Goal: Navigation & Orientation: Find specific page/section

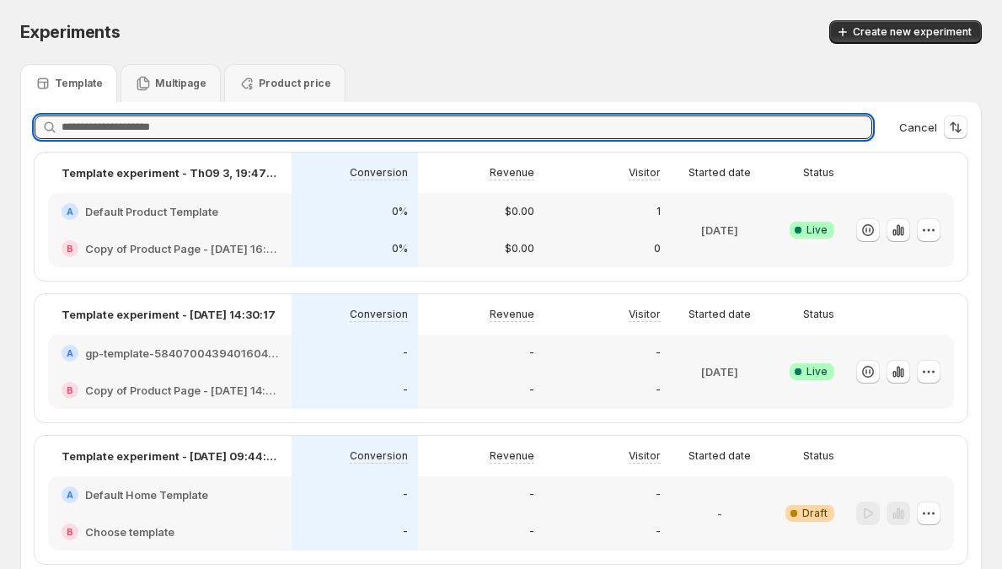
scroll to position [7, 0]
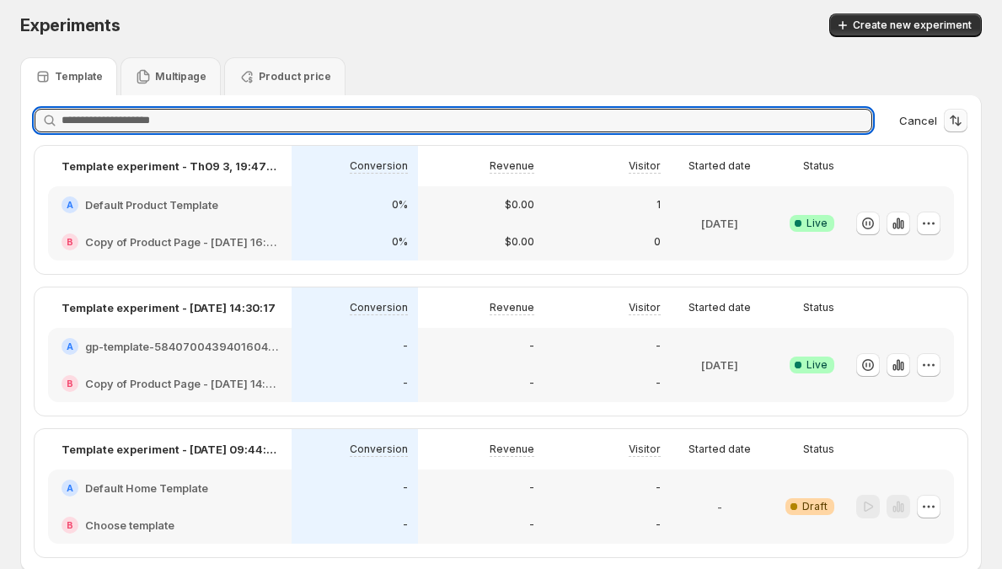
click at [965, 115] on icon "Sort the results" at bounding box center [956, 120] width 17 height 17
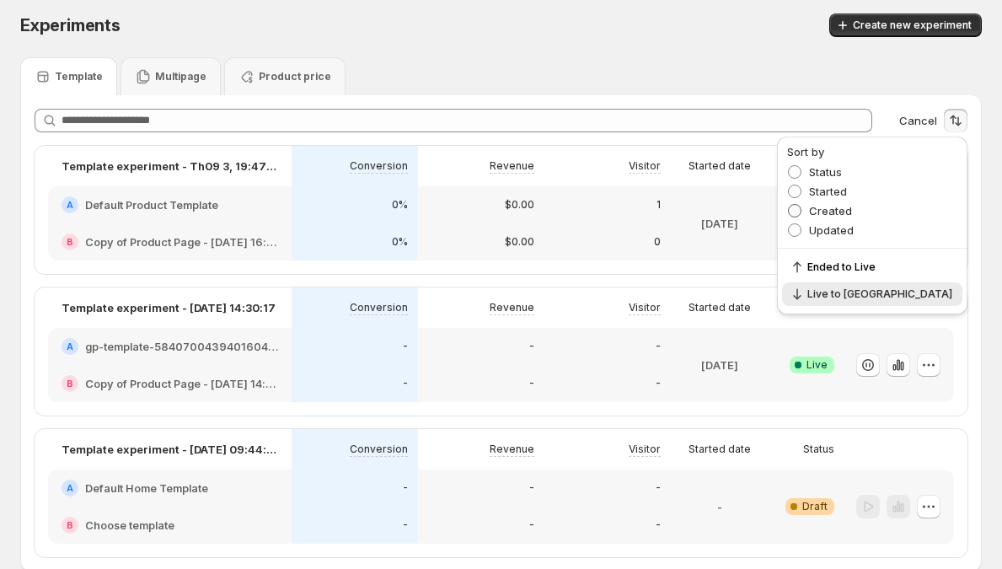
click at [852, 206] on span "Created" at bounding box center [830, 210] width 43 height 13
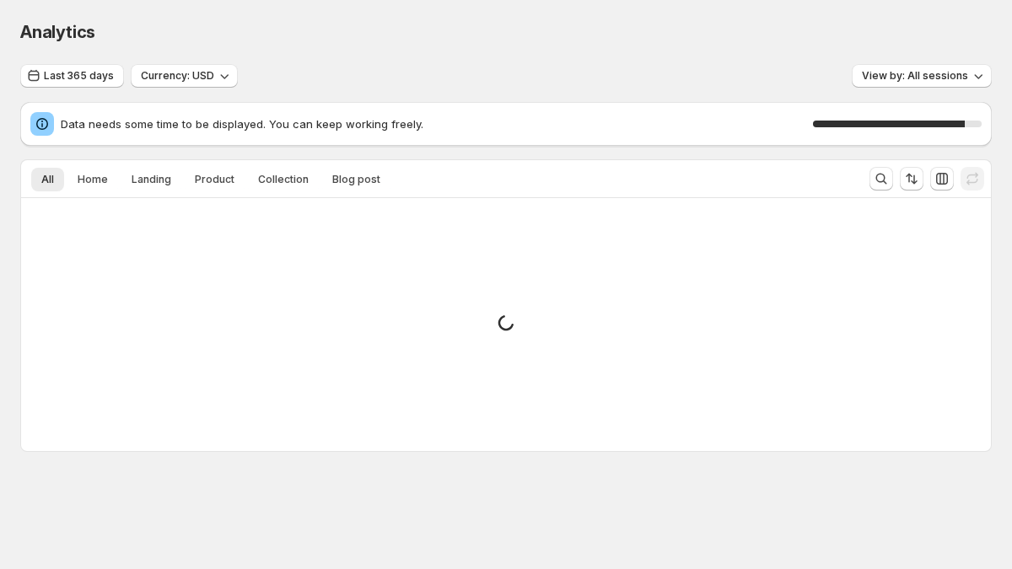
click at [674, 393] on div "Small spinner example" at bounding box center [506, 324] width 970 height 253
click at [551, 358] on div "Small spinner example" at bounding box center [506, 324] width 970 height 253
click at [91, 188] on button "Home" at bounding box center [92, 180] width 51 height 24
click at [50, 188] on button "All" at bounding box center [47, 180] width 33 height 24
click at [159, 185] on span "Landing" at bounding box center [152, 179] width 40 height 13
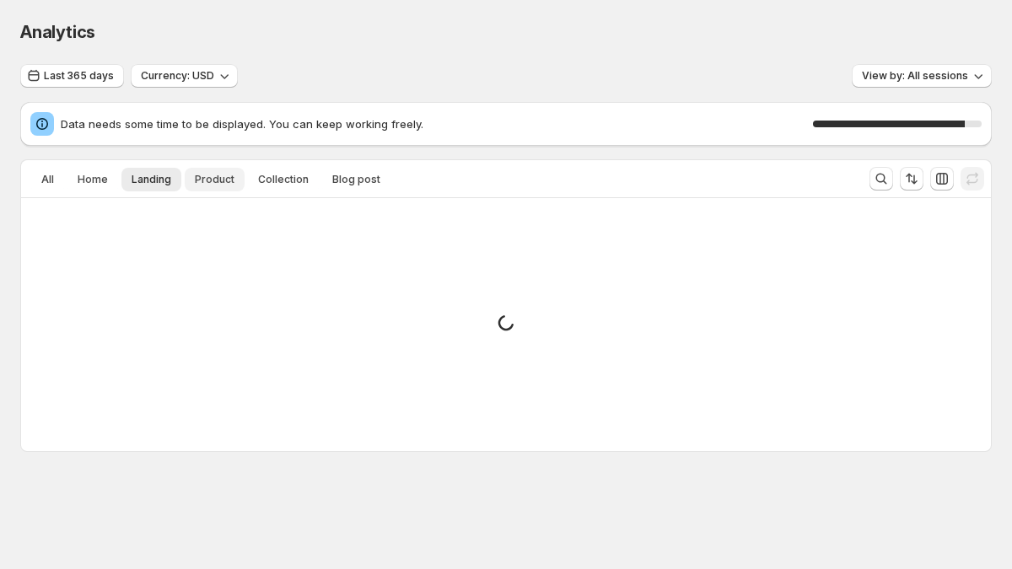
click at [227, 177] on span "Product" at bounding box center [215, 179] width 40 height 13
click at [292, 179] on span "Collection" at bounding box center [283, 179] width 51 height 13
click at [347, 173] on span "Blog post" at bounding box center [356, 179] width 48 height 13
click at [911, 175] on icon "Sort the results" at bounding box center [911, 178] width 17 height 17
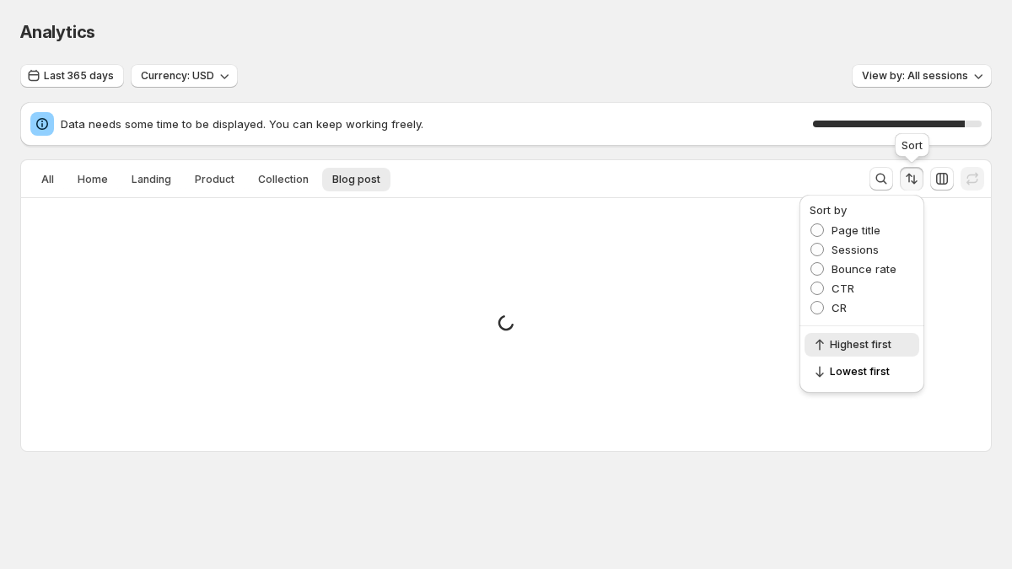
click at [919, 182] on icon "Sort the results" at bounding box center [911, 178] width 17 height 17
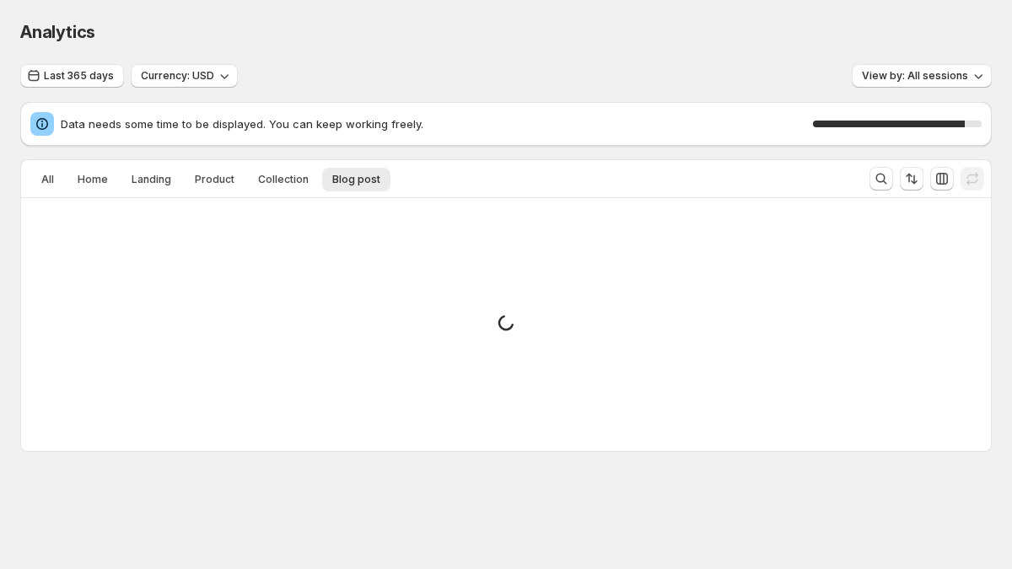
click at [898, 182] on div at bounding box center [895, 179] width 67 height 34
click at [885, 182] on icon "Search and filter results" at bounding box center [881, 178] width 17 height 17
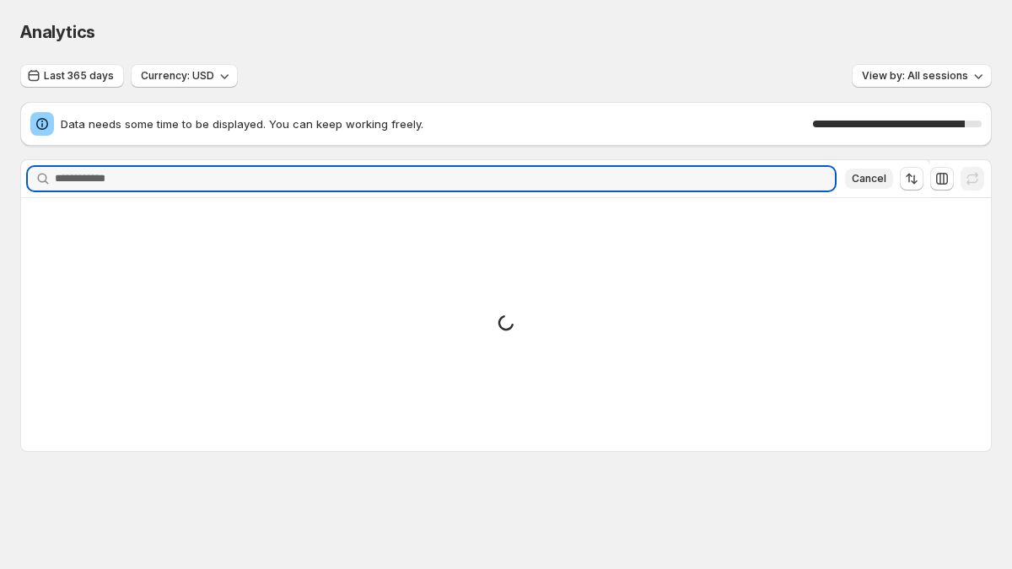
click at [879, 180] on span "Cancel" at bounding box center [869, 178] width 35 height 13
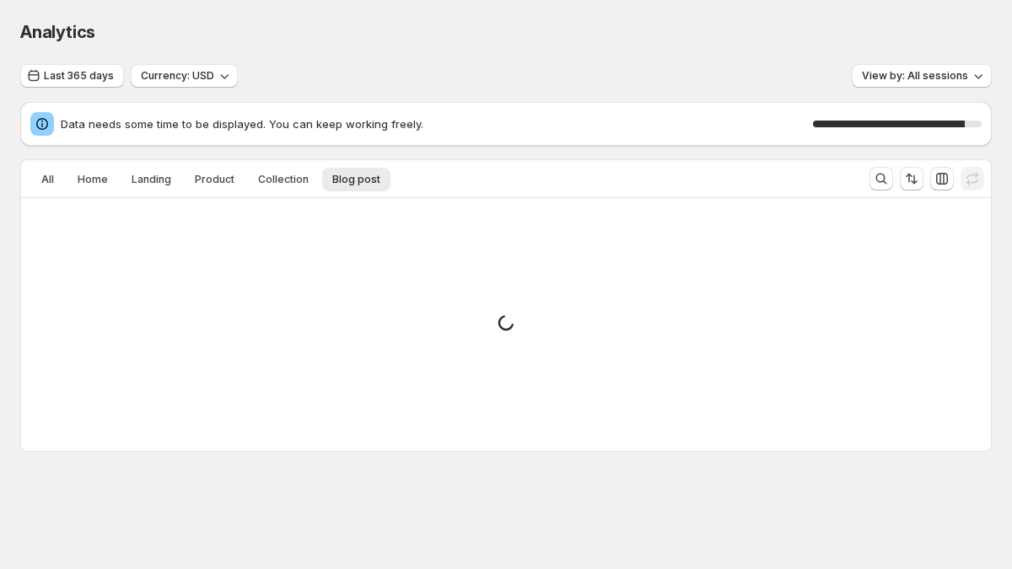
click at [927, 182] on div at bounding box center [895, 179] width 67 height 34
click at [948, 183] on icon "button" at bounding box center [941, 178] width 17 height 17
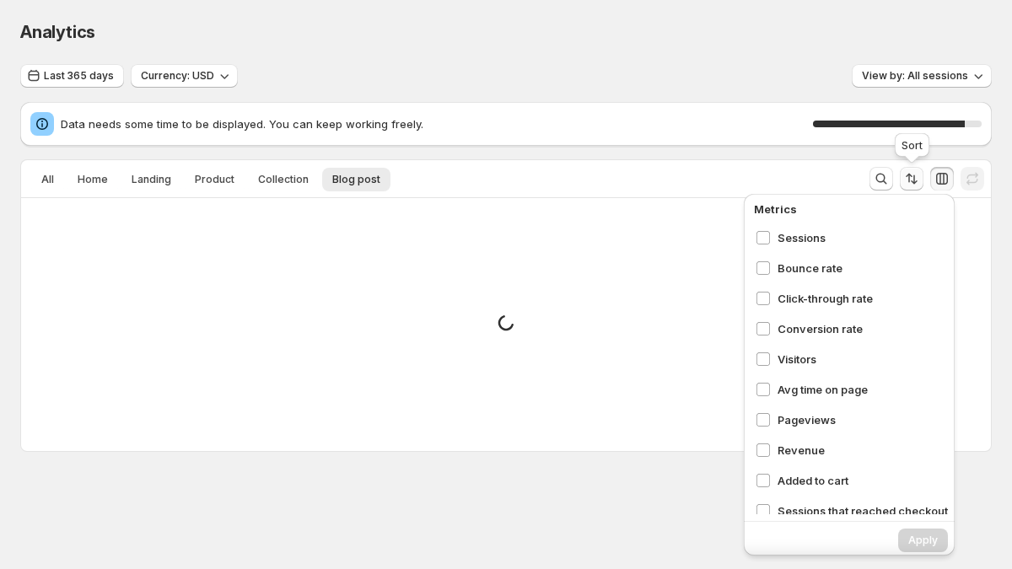
click at [912, 183] on icon "Sort the results" at bounding box center [911, 178] width 17 height 17
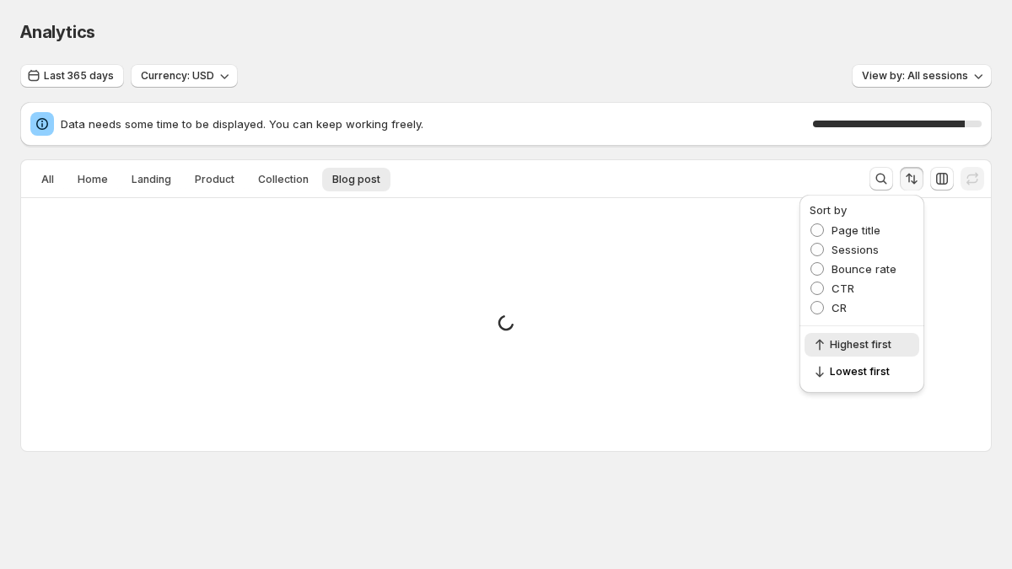
click at [657, 251] on div "Small spinner example" at bounding box center [506, 324] width 970 height 253
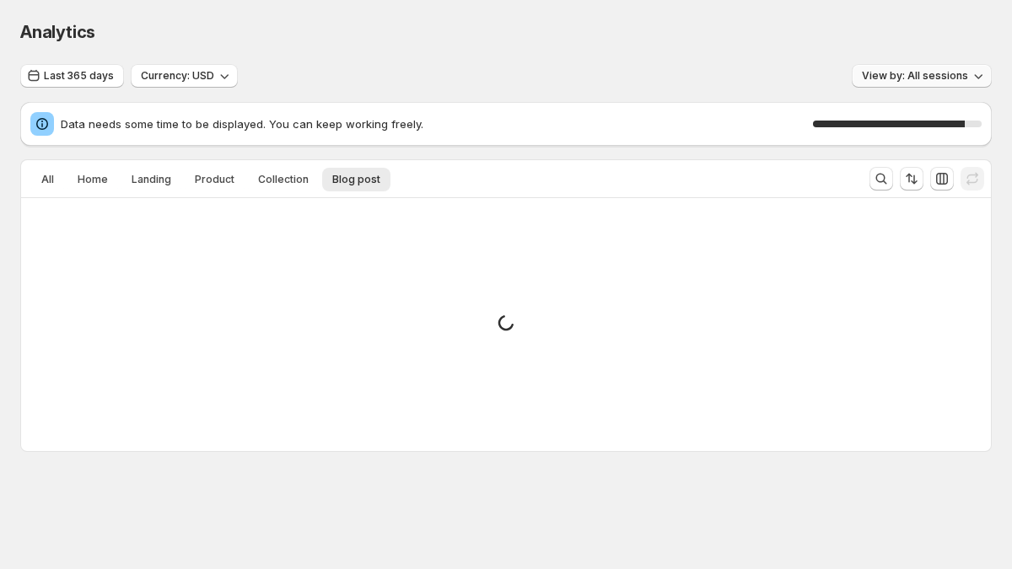
click at [968, 79] on button "View by: All sessions" at bounding box center [922, 76] width 140 height 24
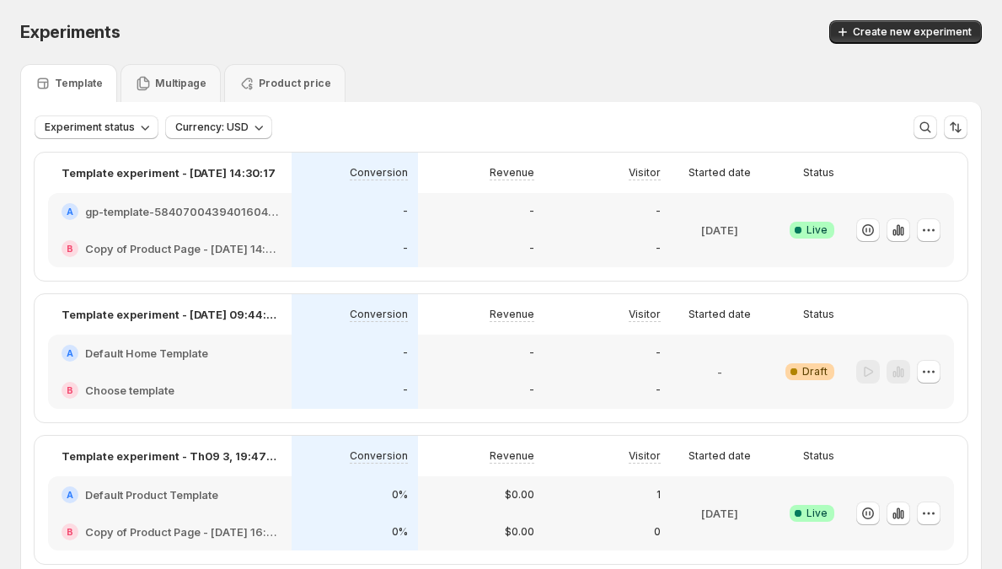
click at [103, 38] on span "Experiments" at bounding box center [70, 32] width 100 height 20
click at [114, 36] on span "Experiments" at bounding box center [70, 32] width 100 height 20
drag, startPoint x: 114, startPoint y: 36, endPoint x: 146, endPoint y: 33, distance: 32.2
click at [146, 33] on div "Experiments" at bounding box center [244, 32] width 448 height 24
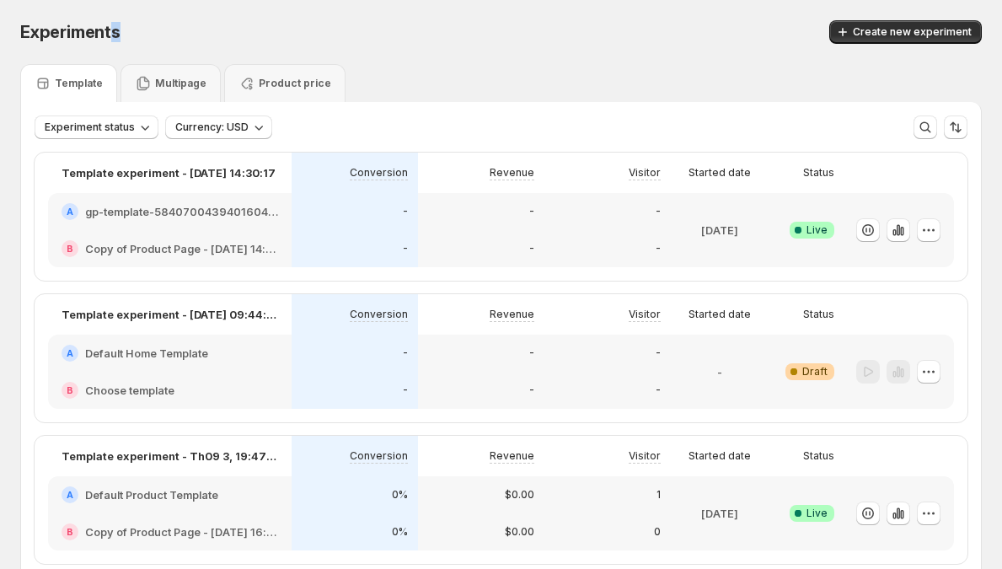
click at [146, 33] on div "Experiments" at bounding box center [244, 32] width 448 height 24
